Goal: Information Seeking & Learning: Learn about a topic

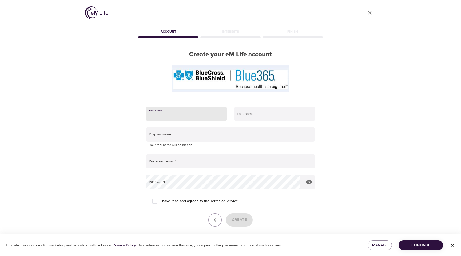
click at [185, 118] on input "text" at bounding box center [187, 113] width 82 height 14
type input "Haylie"
click at [253, 113] on input "text" at bounding box center [275, 113] width 82 height 14
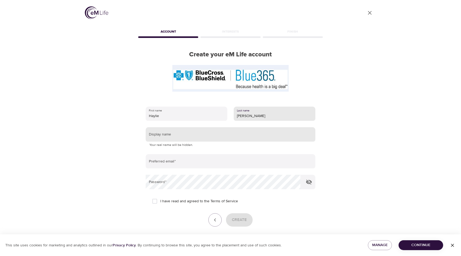
type input "Kantner"
click at [201, 135] on input "text" at bounding box center [231, 134] width 170 height 14
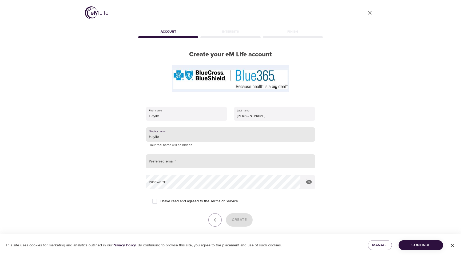
type input "Haylie"
click at [185, 158] on input "email" at bounding box center [231, 161] width 170 height 14
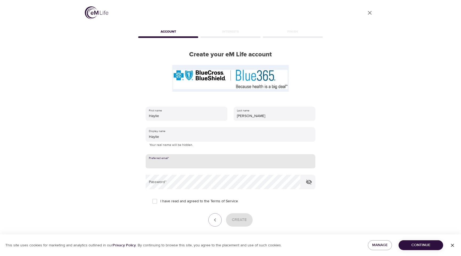
type input "hayliekantner@gmail.com"
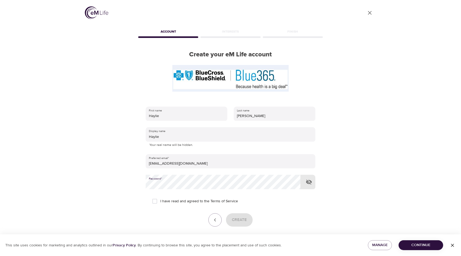
click at [153, 201] on input "I have read and agreed to the Terms of Service" at bounding box center [154, 200] width 11 height 11
checkbox input "true"
click at [243, 221] on span "Create" at bounding box center [239, 219] width 15 height 7
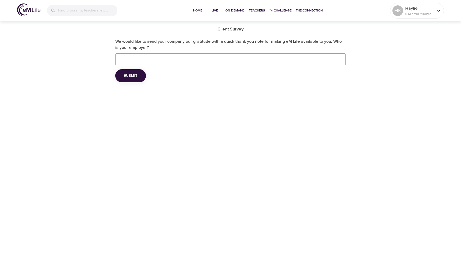
click at [172, 58] on input "We would like to send your company our gratitude with a quick thank you note fo…" at bounding box center [230, 59] width 231 height 12
type input "Reading Hospital"
click at [135, 80] on button "Submit" at bounding box center [130, 75] width 31 height 13
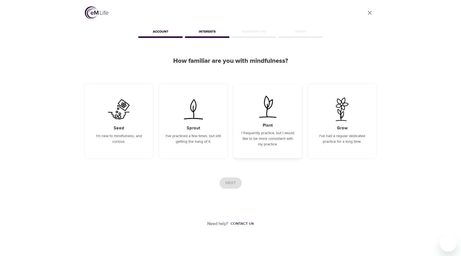
click at [260, 120] on div "Plant I frequently practice, but I would like to be more consistent with my pra…" at bounding box center [268, 121] width 68 height 74
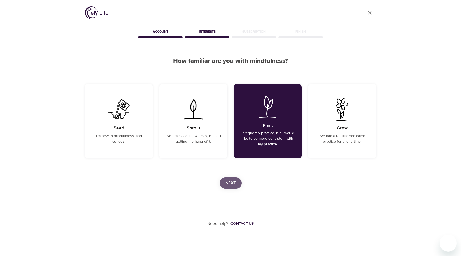
click at [231, 184] on span "Next" at bounding box center [231, 182] width 10 height 7
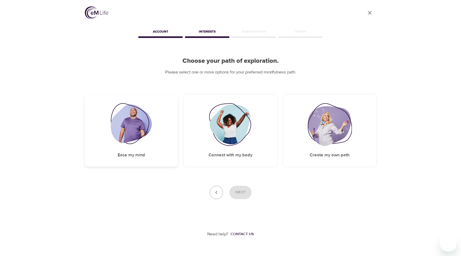
click at [123, 132] on img at bounding box center [131, 124] width 41 height 43
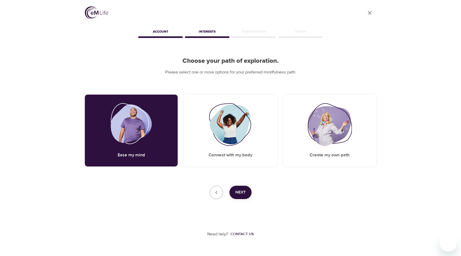
click at [242, 191] on span "Next" at bounding box center [240, 192] width 10 height 7
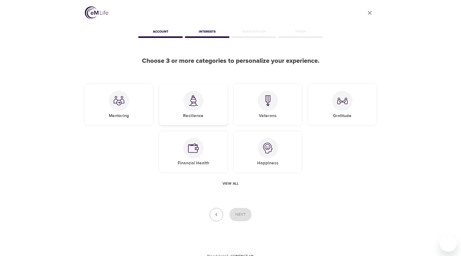
scroll to position [3, 0]
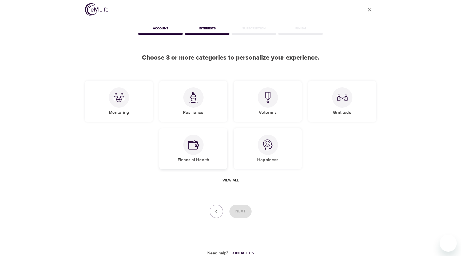
click at [193, 148] on img at bounding box center [193, 144] width 11 height 11
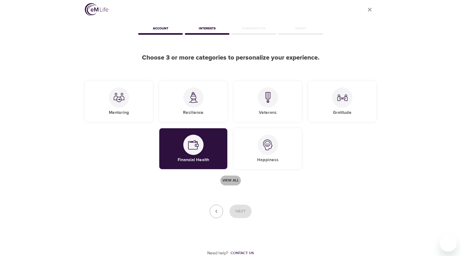
click at [230, 177] on span "View all" at bounding box center [231, 180] width 16 height 7
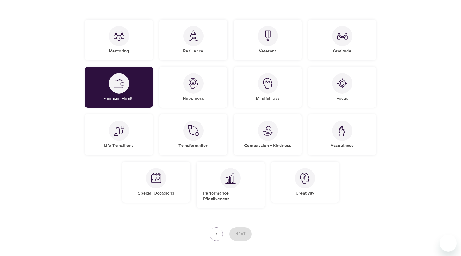
scroll to position [82, 0]
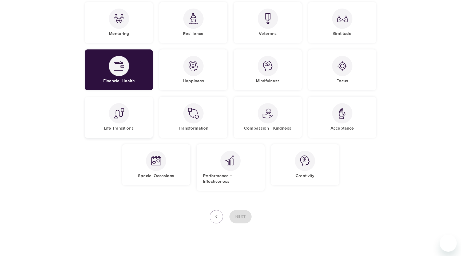
click at [120, 126] on h5 "Life Transitions" at bounding box center [119, 128] width 30 height 6
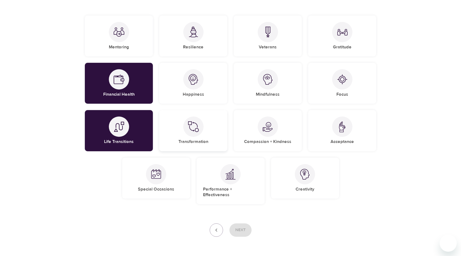
scroll to position [67, 0]
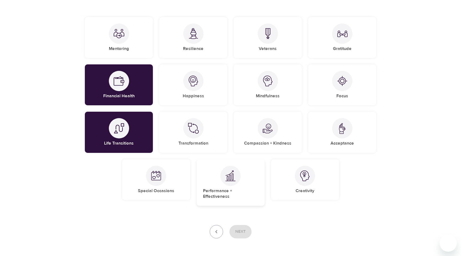
click at [228, 186] on div "Performance + Effectiveness" at bounding box center [231, 182] width 68 height 47
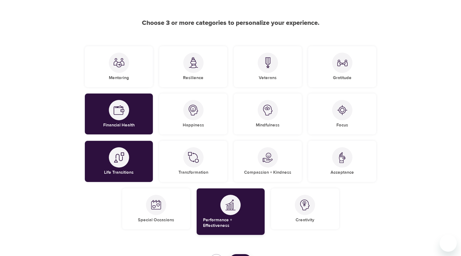
scroll to position [37, 0]
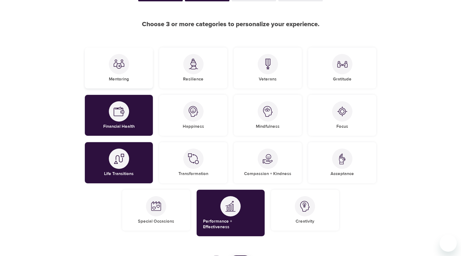
click at [108, 65] on div "Mentoring" at bounding box center [119, 68] width 68 height 41
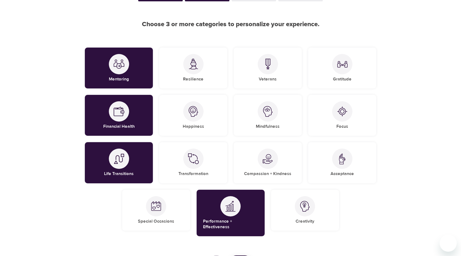
scroll to position [82, 0]
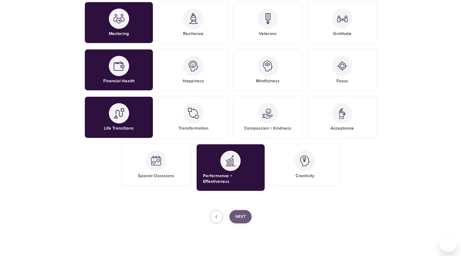
click at [240, 213] on span "Next" at bounding box center [240, 216] width 10 height 7
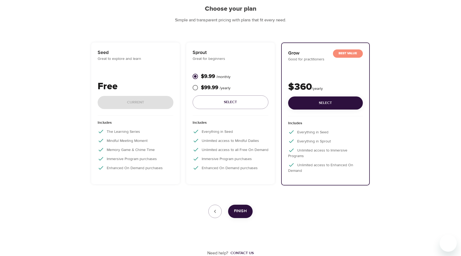
click at [149, 63] on div "Seed Great to explore and learn Free Current" at bounding box center [136, 82] width 76 height 67
click at [135, 96] on div "Free Current" at bounding box center [136, 97] width 76 height 36
click at [225, 68] on div "Sprout Great for beginners $9.99 / monthly $99.99 / yearly Select" at bounding box center [231, 82] width 76 height 67
click at [230, 104] on span "Select" at bounding box center [230, 102] width 67 height 7
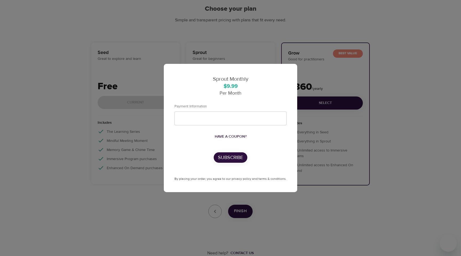
click at [239, 53] on div "Sprout Monthly $9.99 Per Month Payment Information Have a coupon? Subscribe By …" at bounding box center [230, 128] width 461 height 256
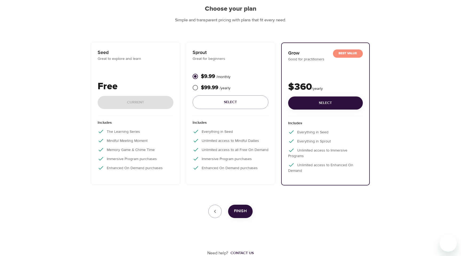
click at [155, 108] on div "Free Current" at bounding box center [136, 97] width 76 height 36
click at [216, 212] on icon "button" at bounding box center [215, 211] width 6 height 6
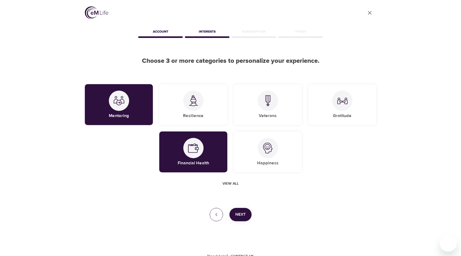
click at [216, 211] on icon "button" at bounding box center [216, 214] width 6 height 6
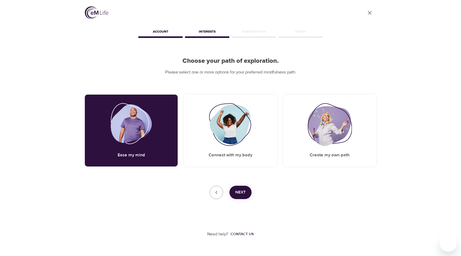
click at [216, 211] on div "Need help? Contact us" at bounding box center [230, 218] width 291 height 38
click at [214, 196] on button "button" at bounding box center [216, 192] width 13 height 13
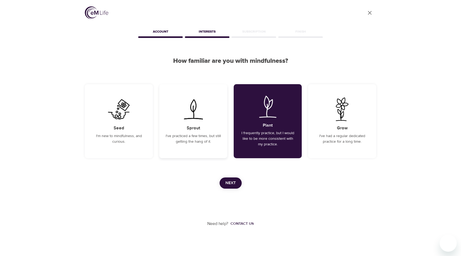
click at [195, 136] on p "I've practiced a few times, but still getting the hang of it." at bounding box center [193, 138] width 55 height 11
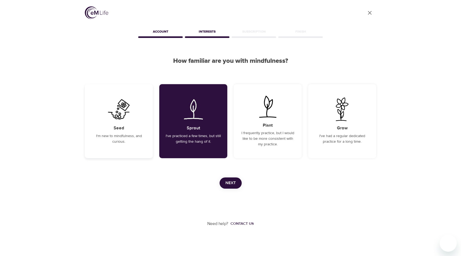
click at [138, 129] on div "Seed I'm new to mindfulness, and curious." at bounding box center [119, 121] width 68 height 74
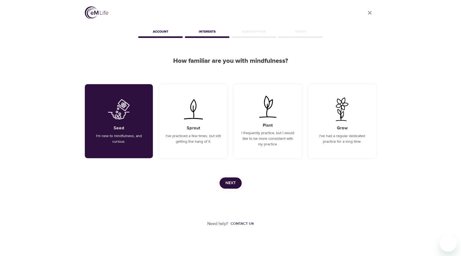
click at [234, 180] on span "Next" at bounding box center [231, 182] width 10 height 7
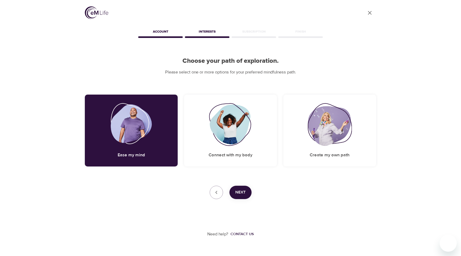
click at [237, 190] on span "Next" at bounding box center [240, 192] width 10 height 7
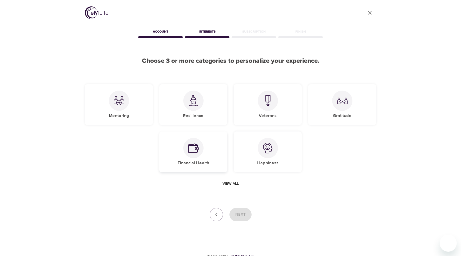
click at [196, 154] on div at bounding box center [193, 148] width 20 height 20
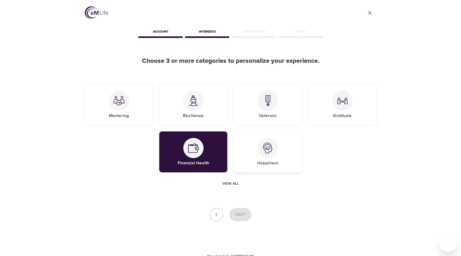
click at [263, 149] on img at bounding box center [268, 148] width 11 height 11
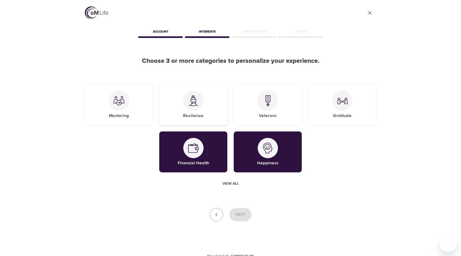
click at [214, 118] on div "Resilience" at bounding box center [193, 104] width 68 height 41
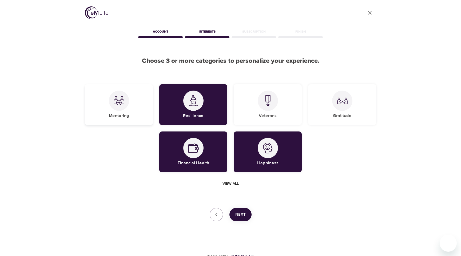
click at [140, 106] on div "Mentoring" at bounding box center [119, 104] width 68 height 41
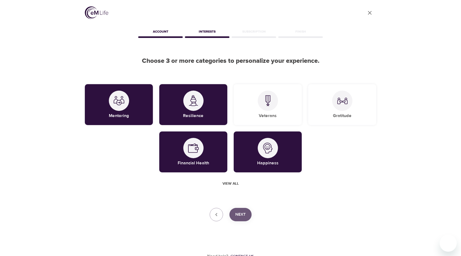
click at [240, 214] on span "Next" at bounding box center [240, 214] width 10 height 7
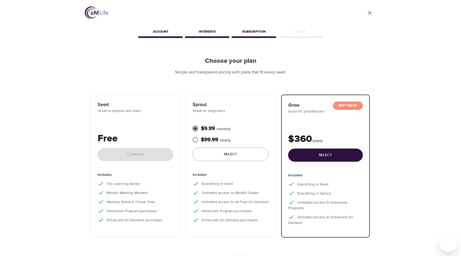
click at [147, 164] on div "Free Current" at bounding box center [136, 149] width 76 height 36
click at [370, 13] on icon "close" at bounding box center [370, 13] width 4 height 4
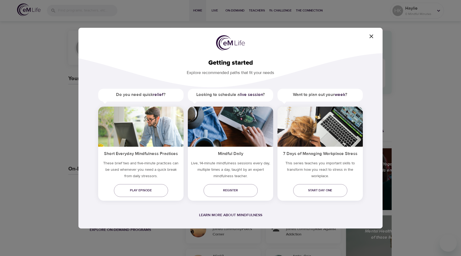
click at [370, 36] on icon "button" at bounding box center [371, 36] width 6 height 6
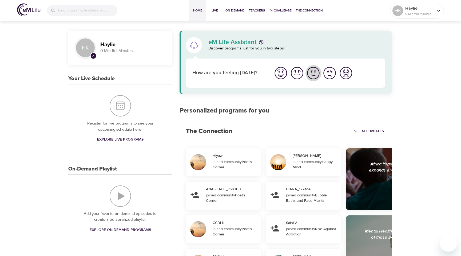
click at [315, 70] on img "I'm feeling ok" at bounding box center [313, 73] width 15 height 15
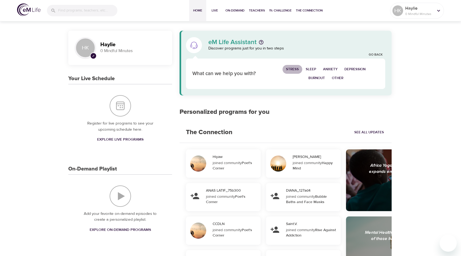
click at [293, 69] on span "Stress" at bounding box center [292, 69] width 13 height 6
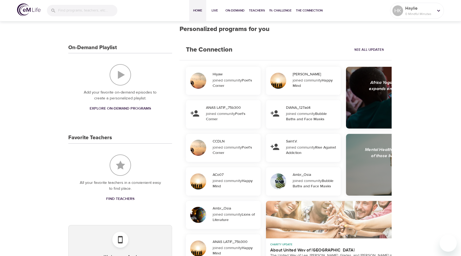
scroll to position [119, 0]
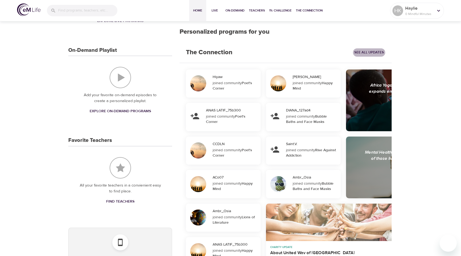
click at [360, 53] on span "See All Updates" at bounding box center [369, 52] width 30 height 6
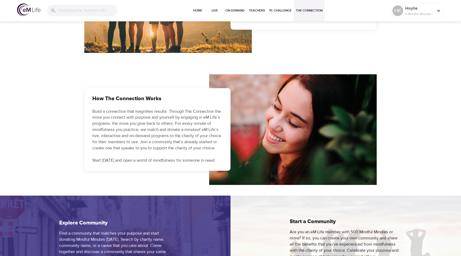
scroll to position [222, 0]
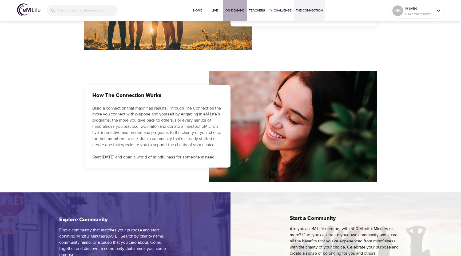
click at [230, 15] on button "On-Demand" at bounding box center [234, 10] width 23 height 21
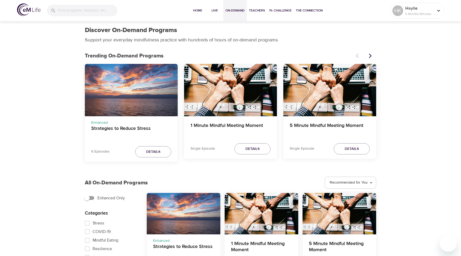
scroll to position [13, 0]
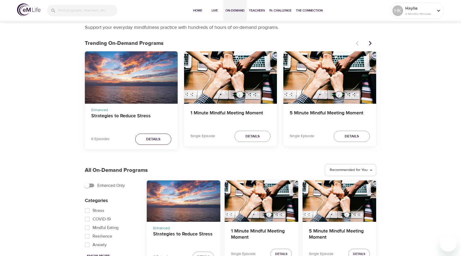
click at [150, 138] on span "Details" at bounding box center [153, 139] width 14 height 7
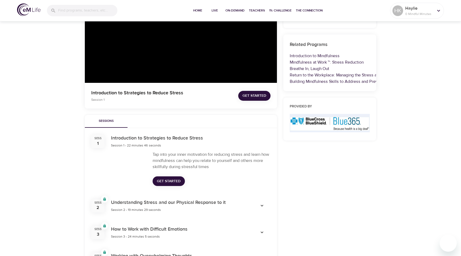
scroll to position [109, 0]
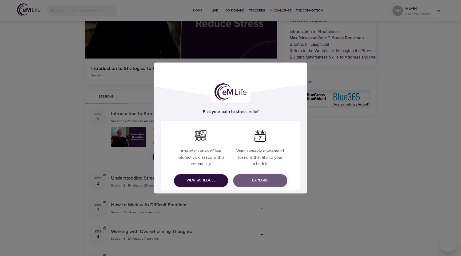
click at [255, 178] on span "Explore" at bounding box center [261, 180] width 46 height 7
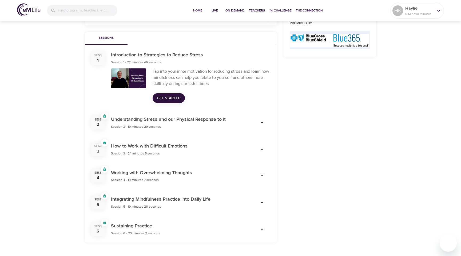
scroll to position [0, 0]
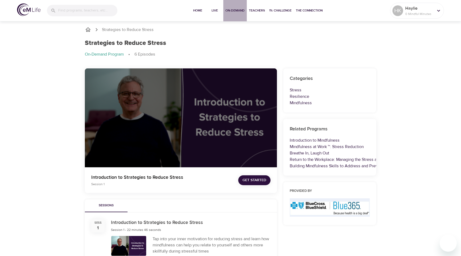
click at [238, 13] on span "On-Demand" at bounding box center [235, 11] width 19 height 6
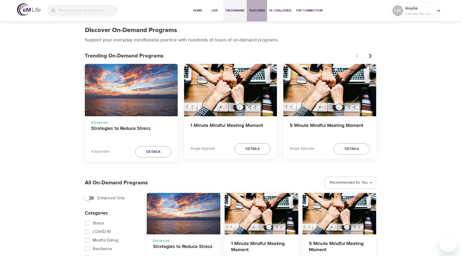
click at [253, 15] on button "Teachers" at bounding box center [257, 10] width 20 height 21
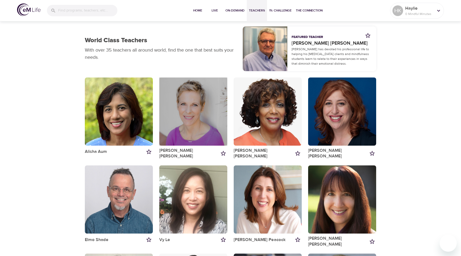
click at [206, 102] on div "button" at bounding box center [193, 111] width 68 height 68
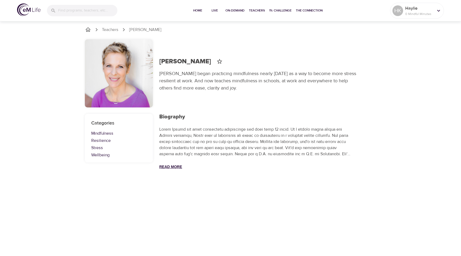
click at [166, 165] on button "Read More" at bounding box center [170, 166] width 23 height 4
click at [123, 94] on div at bounding box center [119, 73] width 68 height 68
click at [133, 30] on p "Kelly Barron" at bounding box center [145, 30] width 32 height 6
click at [108, 29] on p "Teachers" at bounding box center [110, 30] width 17 height 6
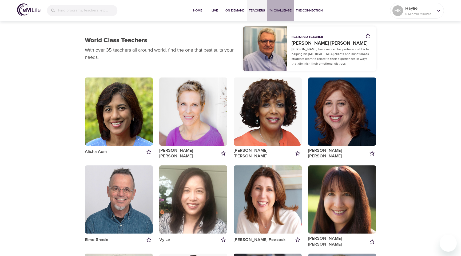
click at [284, 10] on span "1% Challenge" at bounding box center [280, 11] width 22 height 6
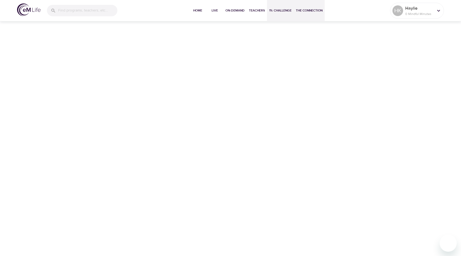
click at [306, 10] on span "The Connection" at bounding box center [309, 11] width 27 height 6
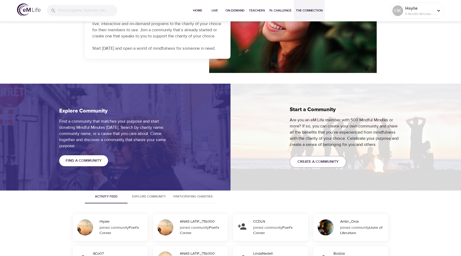
scroll to position [332, 0]
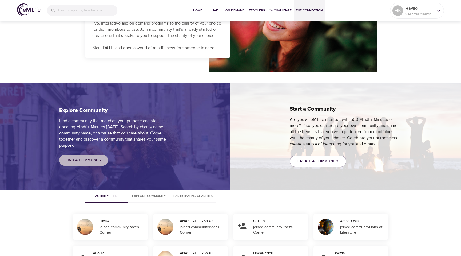
click at [93, 161] on span "Find a Community" at bounding box center [84, 160] width 36 height 7
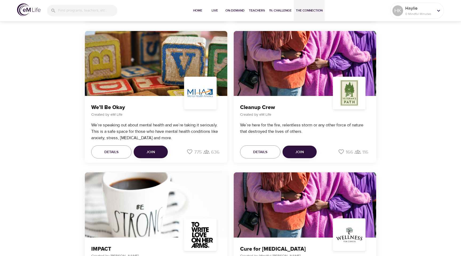
scroll to position [1092, 0]
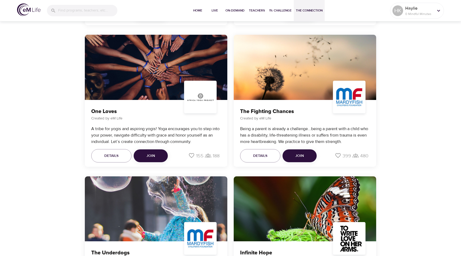
scroll to position [613, 0]
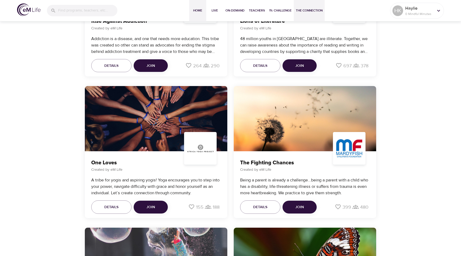
click at [198, 7] on button "Home" at bounding box center [197, 10] width 17 height 21
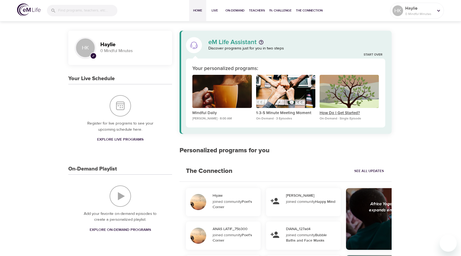
click at [328, 113] on p "How Do I Get Started?" at bounding box center [349, 113] width 59 height 6
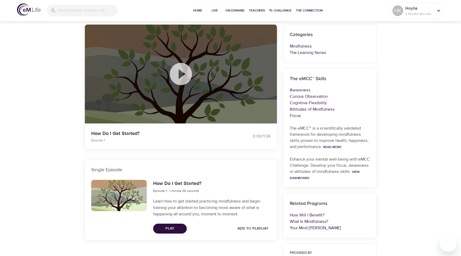
scroll to position [46, 0]
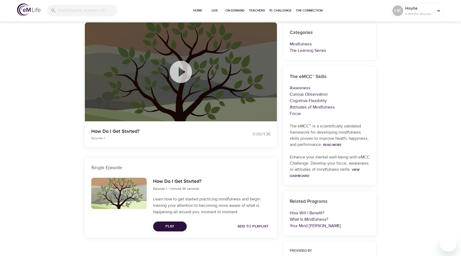
click at [187, 71] on icon at bounding box center [181, 72] width 22 height 22
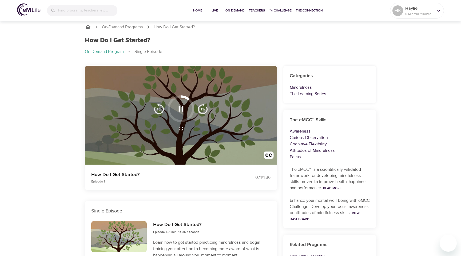
scroll to position [0, 0]
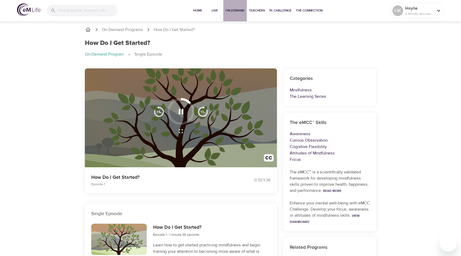
click at [229, 10] on span "On-Demand" at bounding box center [235, 11] width 19 height 6
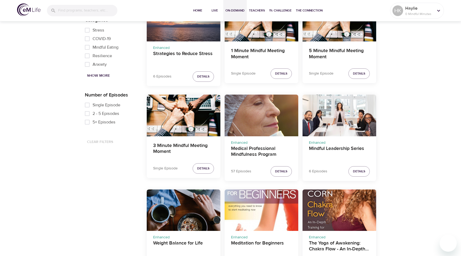
scroll to position [194, 0]
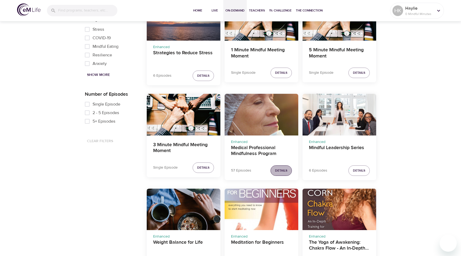
click at [279, 170] on span "Details" at bounding box center [281, 171] width 12 height 6
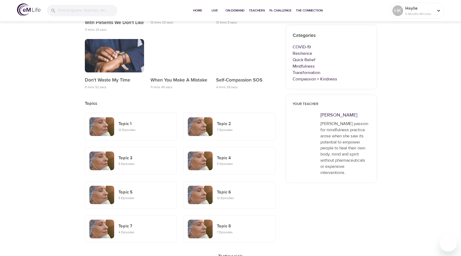
scroll to position [224, 0]
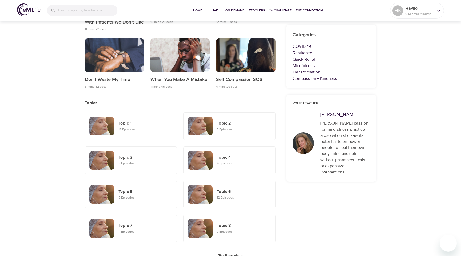
click at [135, 126] on h6 "Topic 1" at bounding box center [146, 123] width 54 height 7
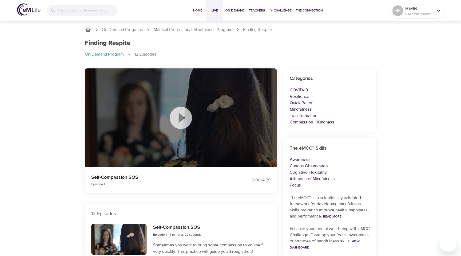
click at [211, 17] on button "Live" at bounding box center [214, 10] width 17 height 21
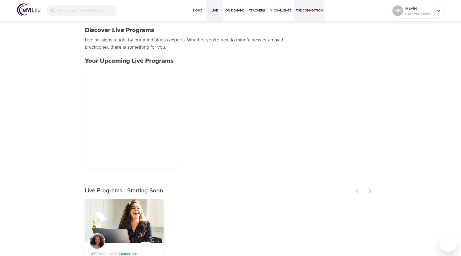
click at [308, 8] on span "The Connection" at bounding box center [309, 11] width 27 height 6
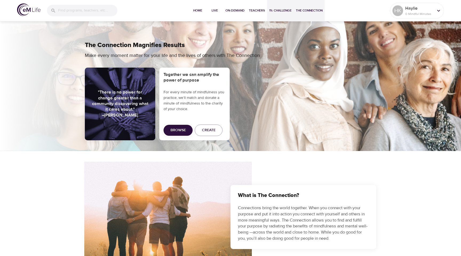
click at [286, 14] on button "1% Challenge" at bounding box center [280, 10] width 27 height 21
